Goal: Obtain resource: Download file/media

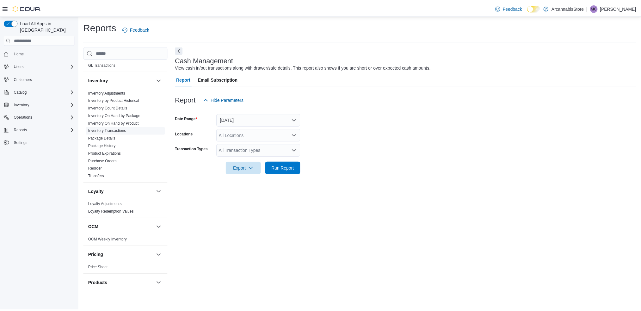
scroll to position [169, 0]
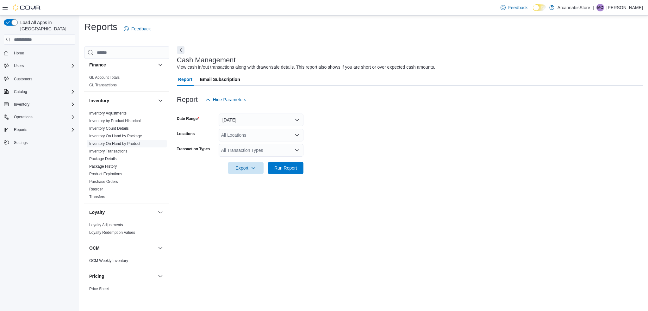
click at [123, 142] on link "Inventory On Hand by Product" at bounding box center [114, 143] width 51 height 4
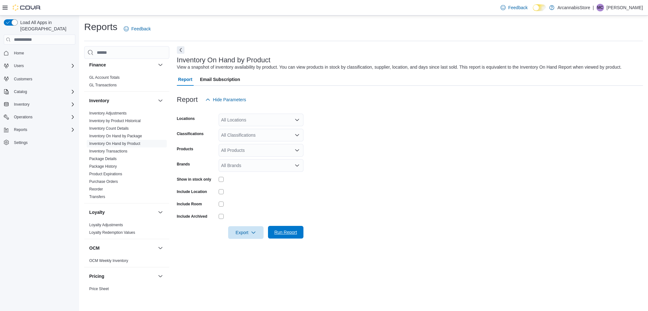
click at [290, 229] on span "Run Report" at bounding box center [285, 232] width 23 height 6
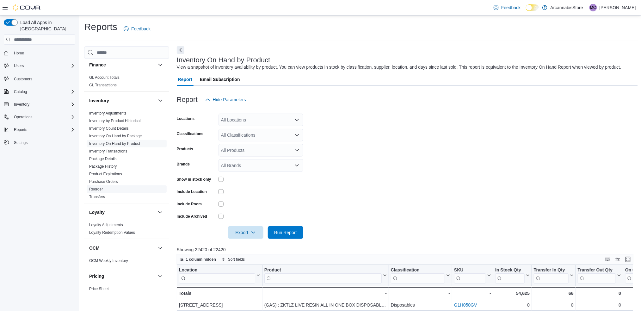
click at [107, 189] on span "Reorder" at bounding box center [127, 189] width 80 height 8
click at [92, 188] on link "Reorder" at bounding box center [96, 189] width 14 height 4
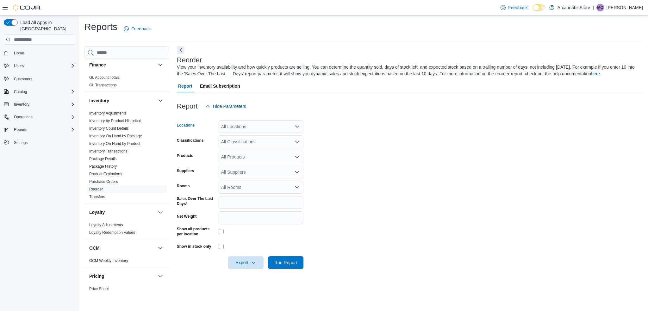
click at [274, 123] on div "All Locations" at bounding box center [261, 126] width 85 height 13
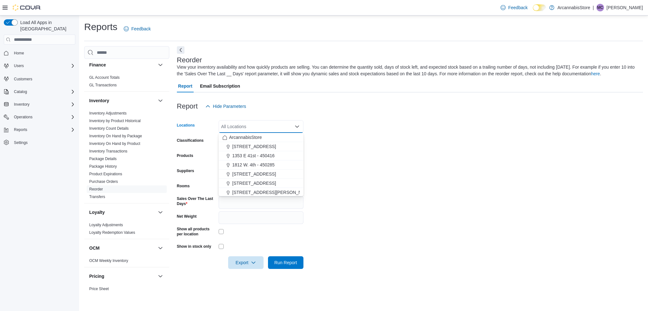
click at [379, 192] on form "Locations All Locations Combo box. Selected. Combo box input. All Locations. Ty…" at bounding box center [410, 191] width 466 height 156
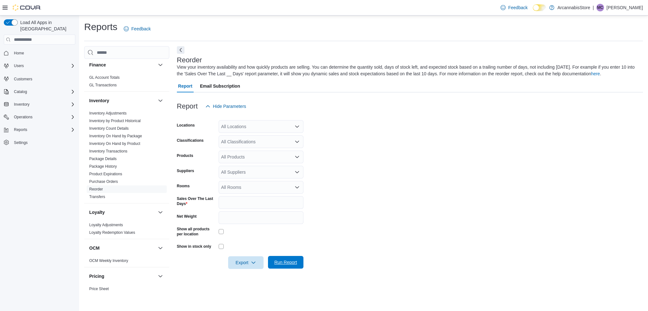
click at [294, 264] on span "Run Report" at bounding box center [285, 262] width 23 height 6
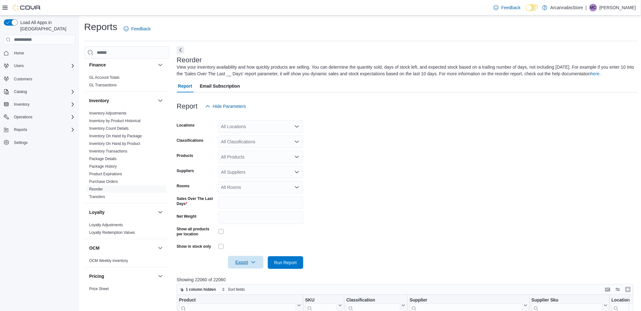
click at [247, 267] on span "Export" at bounding box center [246, 262] width 28 height 13
click at [249, 226] on span "Export to Excel" at bounding box center [246, 224] width 28 height 5
